Goal: Task Accomplishment & Management: Use online tool/utility

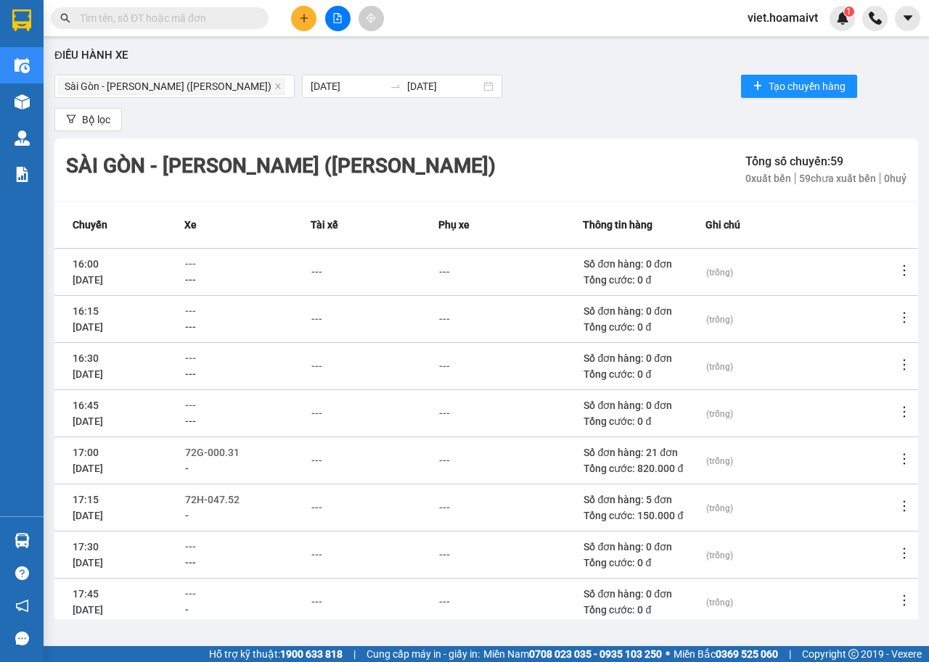
scroll to position [112, 0]
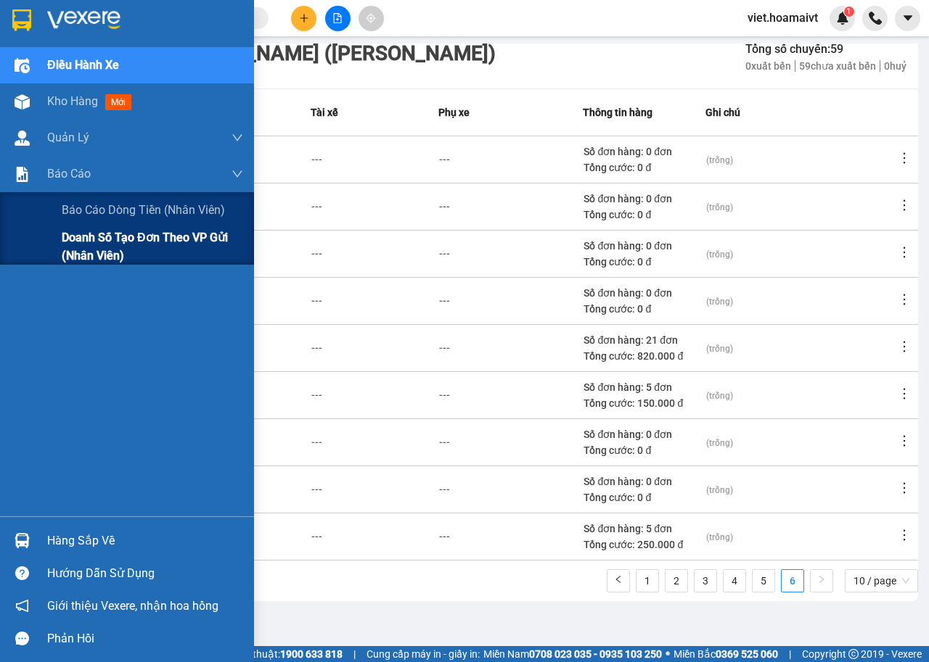
click at [75, 250] on span "Doanh số tạo đơn theo VP gửi (nhân viên)" at bounding box center [152, 247] width 181 height 36
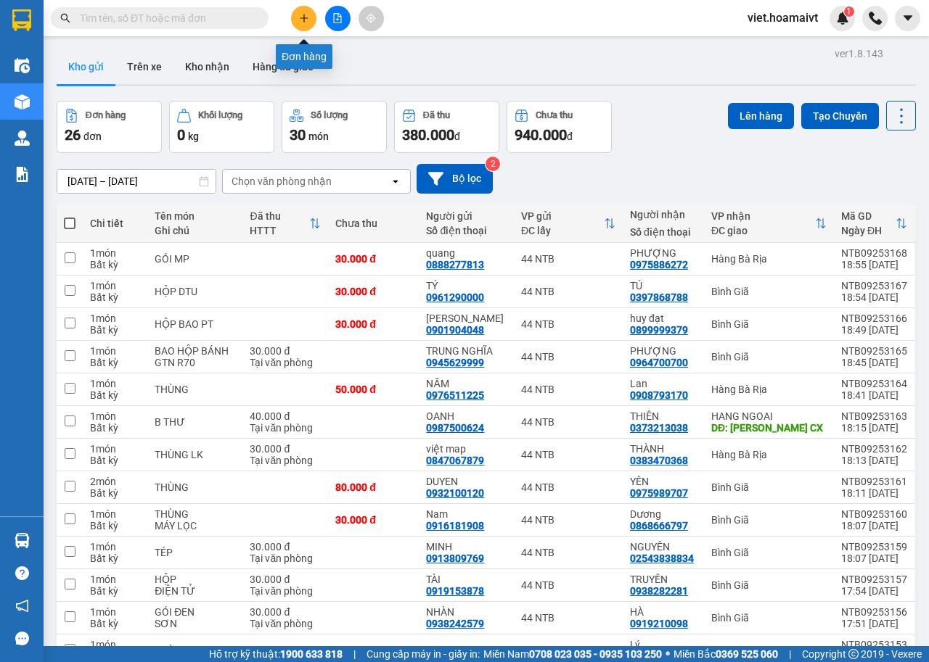
click at [303, 22] on icon "plus" at bounding box center [304, 18] width 10 height 10
